Goal: Task Accomplishment & Management: Manage account settings

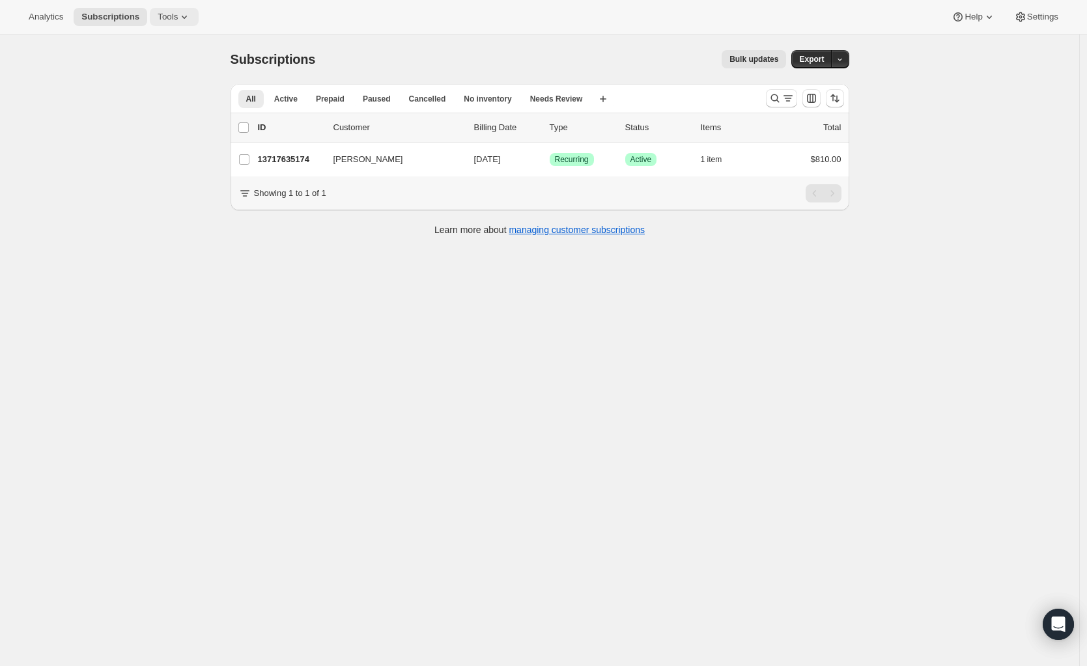
click at [187, 16] on icon at bounding box center [184, 17] width 5 height 3
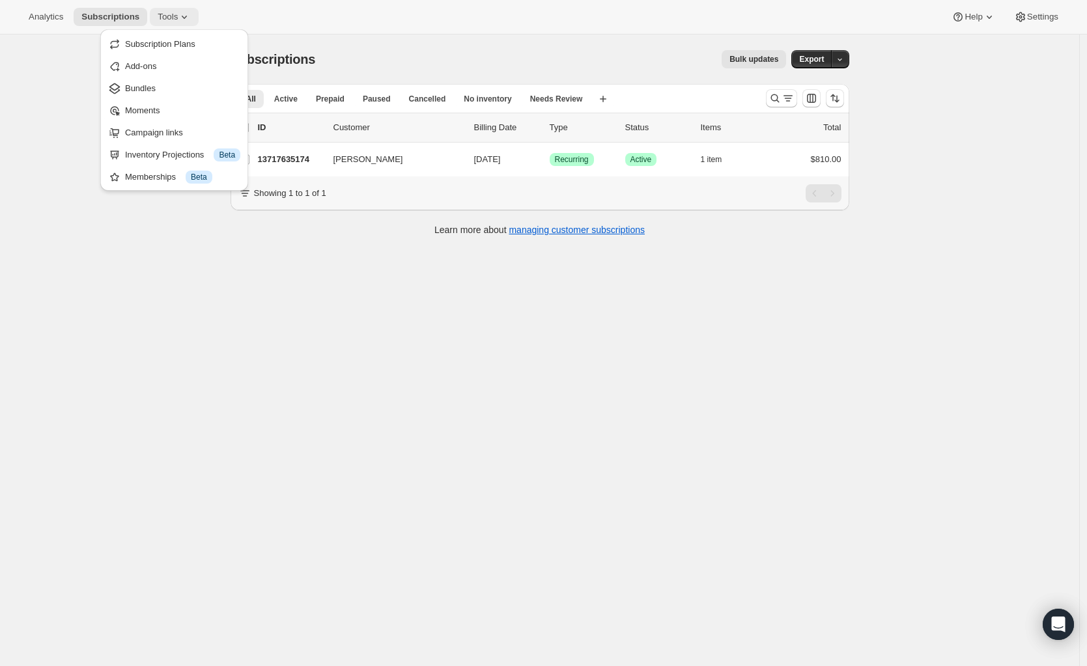
click at [187, 16] on icon at bounding box center [184, 17] width 5 height 3
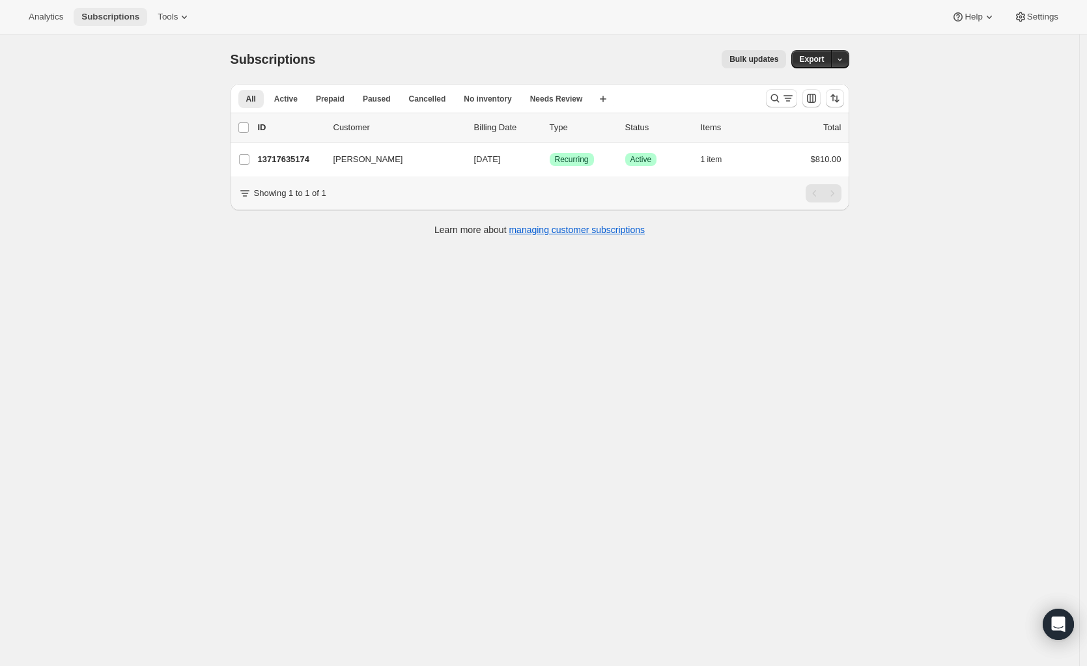
click at [115, 18] on span "Subscriptions" at bounding box center [110, 17] width 58 height 10
